Goal: Information Seeking & Learning: Learn about a topic

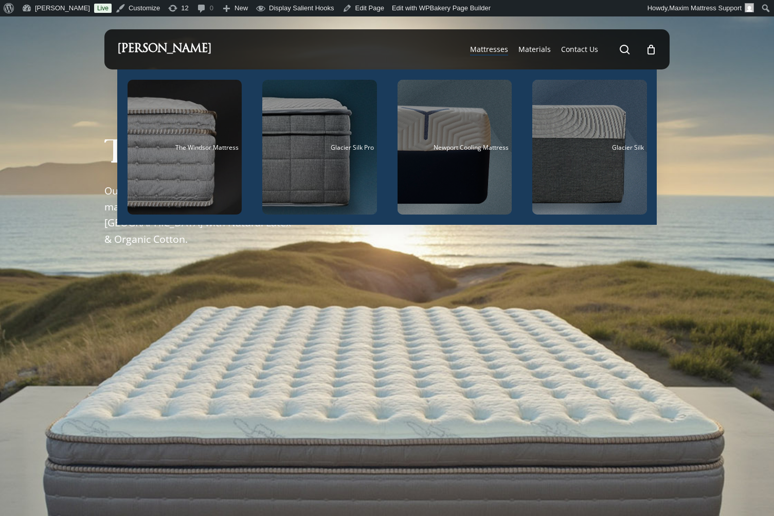
click at [515, 143] on li "Newport Cooling Mattress" at bounding box center [454, 146] width 135 height 155
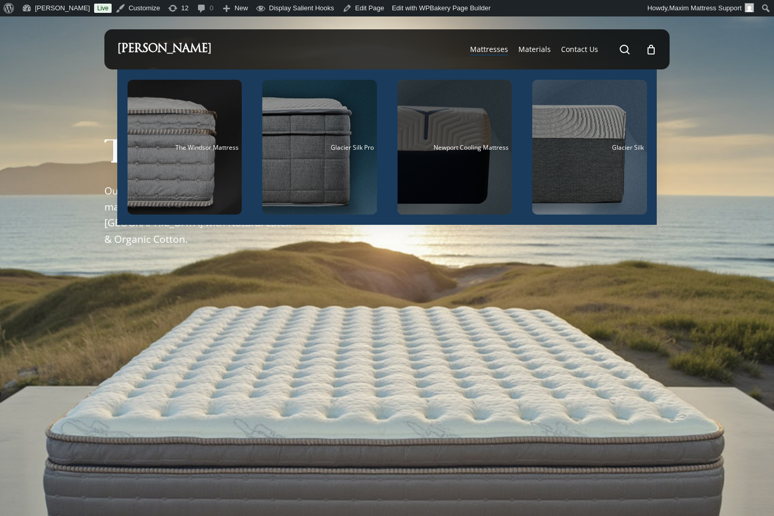
click at [492, 145] on span "Newport Cooling Mattress" at bounding box center [470, 147] width 75 height 9
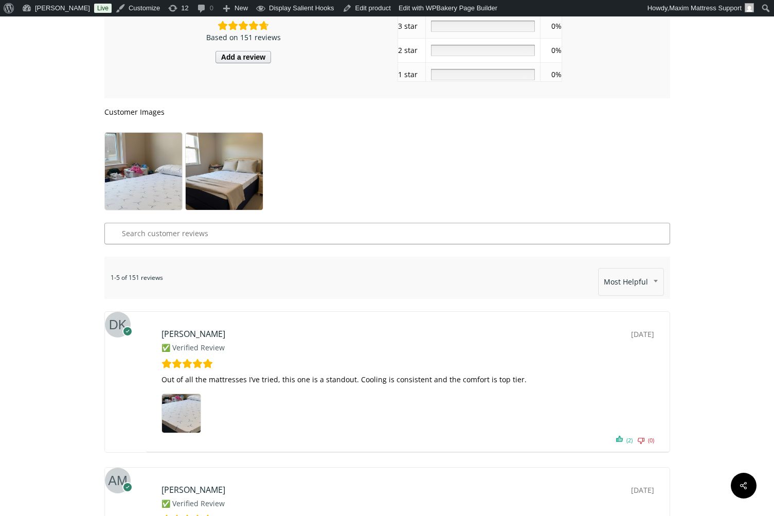
scroll to position [2279, 0]
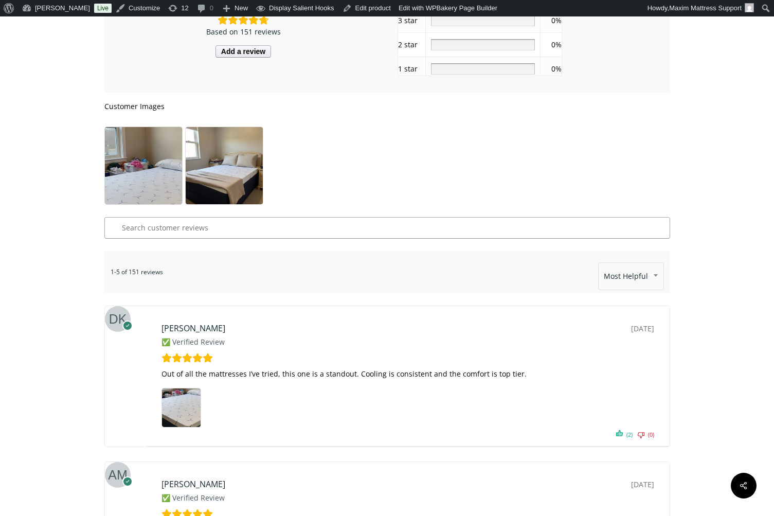
click at [153, 159] on img at bounding box center [143, 195] width 77 height 137
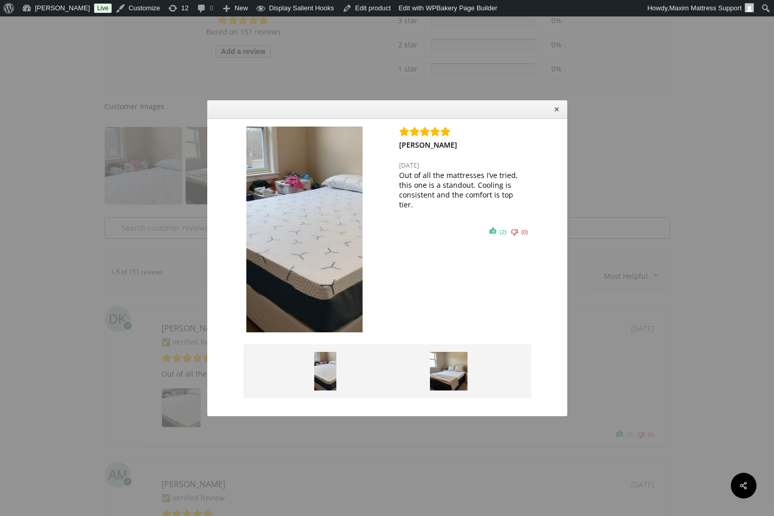
click at [602, 176] on div "Daniel K. September 19, 2025 Out of all the mattresses I’ve tried, this one is …" at bounding box center [387, 258] width 774 height 516
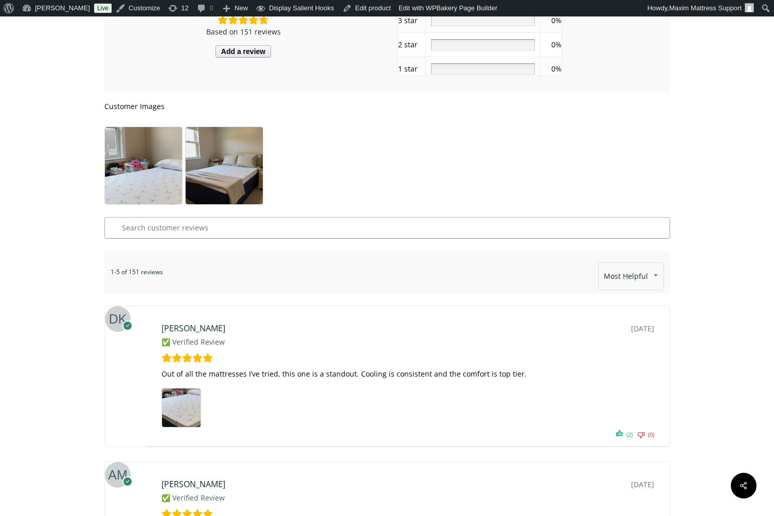
click at [219, 171] on img at bounding box center [224, 166] width 77 height 79
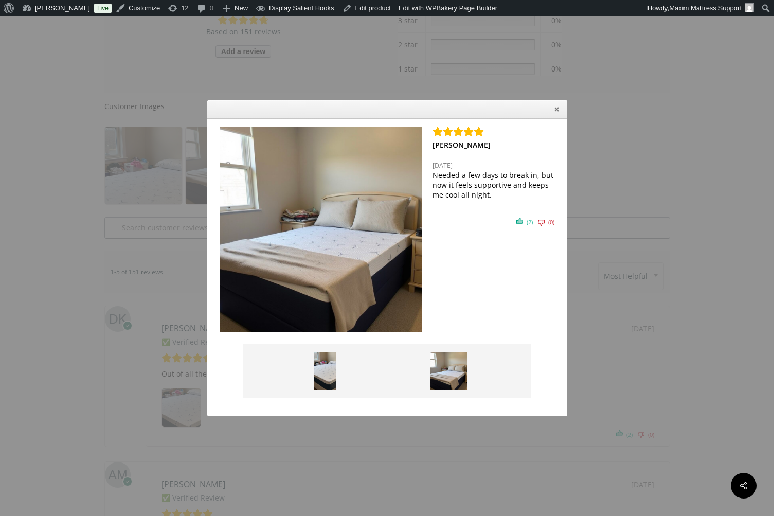
click at [590, 215] on div "Daniel K. September 19, 2025 Out of all the mattresses I’ve tried, this one is …" at bounding box center [387, 258] width 774 height 516
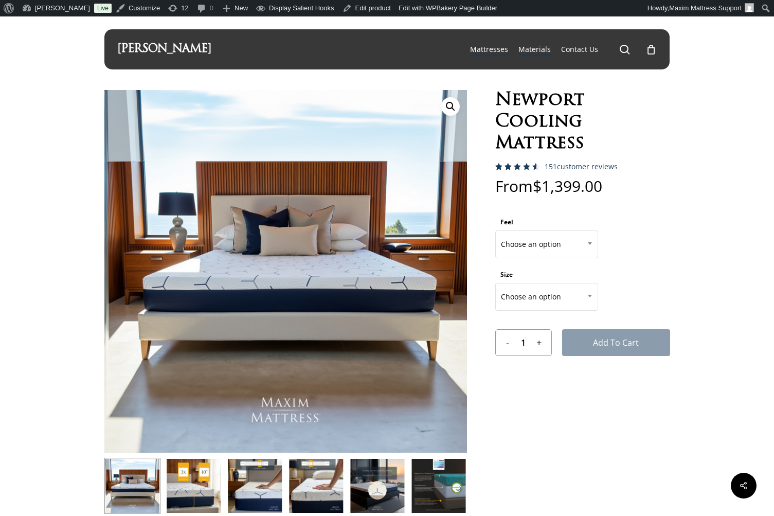
scroll to position [0, 0]
click at [548, 52] on span "Materials" at bounding box center [534, 49] width 32 height 10
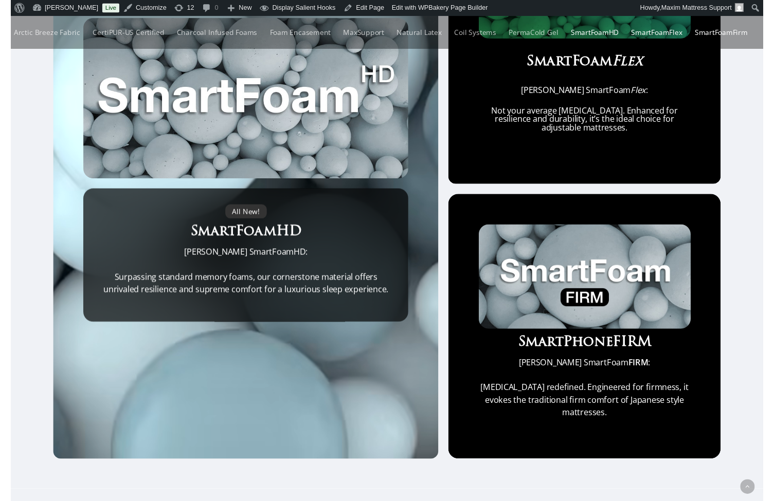
scroll to position [661, 0]
